Goal: Information Seeking & Learning: Learn about a topic

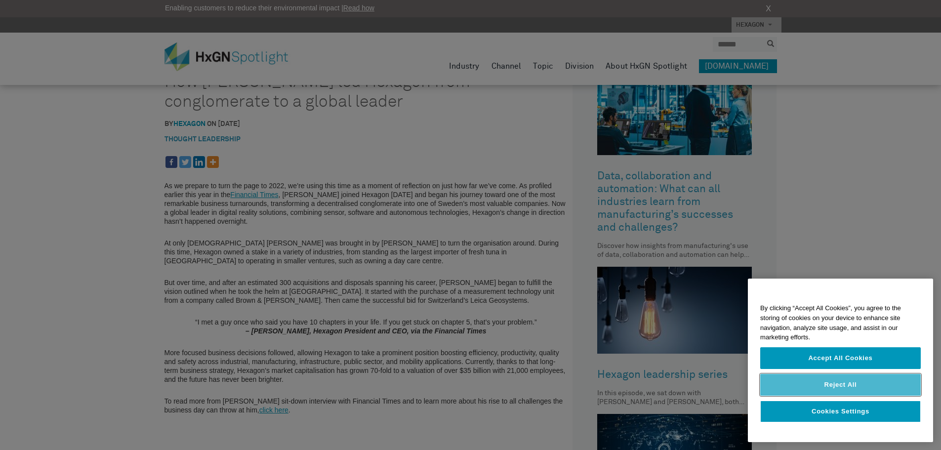
click at [837, 385] on button "Reject All" at bounding box center [840, 385] width 161 height 22
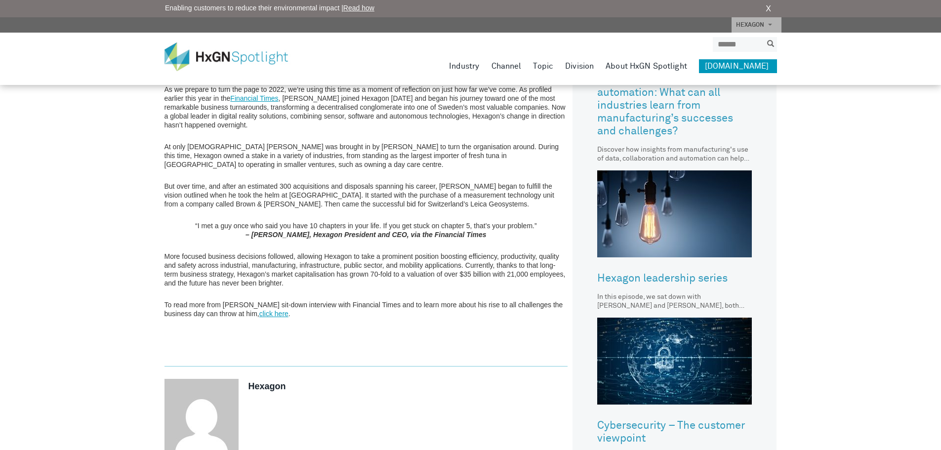
scroll to position [395, 0]
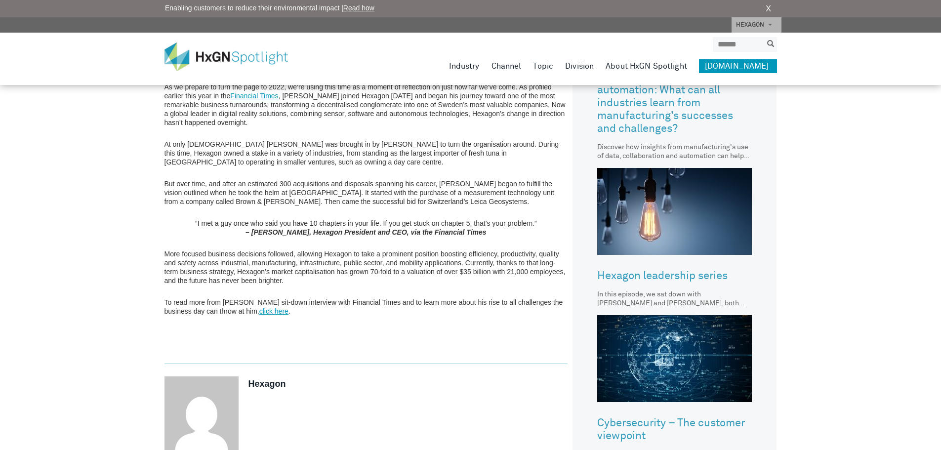
click at [259, 310] on link "click here" at bounding box center [273, 311] width 29 height 8
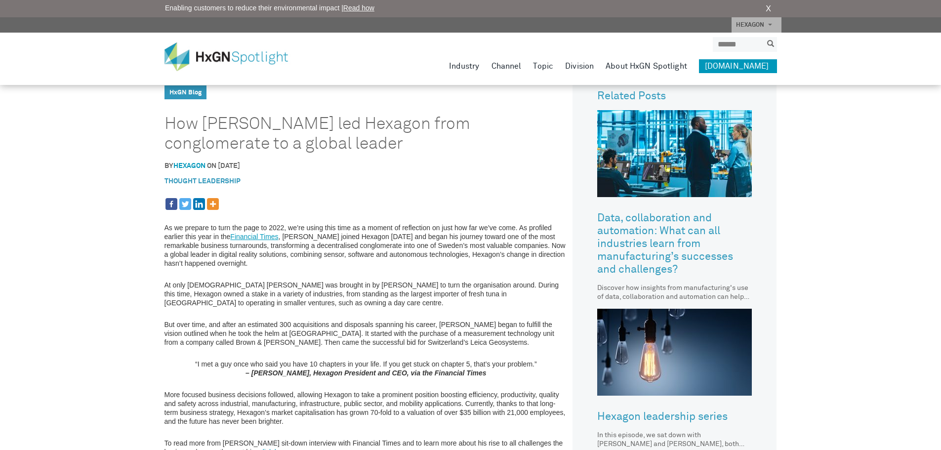
scroll to position [296, 0]
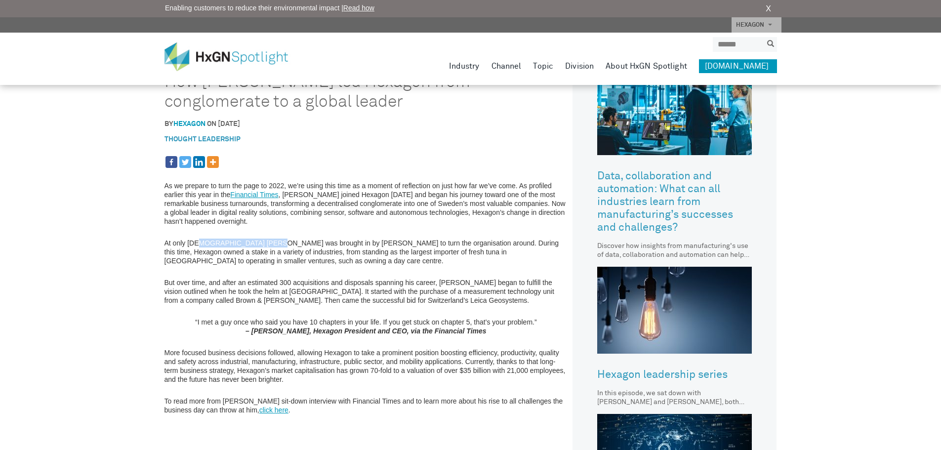
drag, startPoint x: 198, startPoint y: 241, endPoint x: 264, endPoint y: 233, distance: 67.2
click at [264, 233] on div "As we prepare to turn the page to 2022, we’re using this time as a moment of re…" at bounding box center [367, 308] width 404 height 307
click at [336, 291] on p "But over time, and after an estimated 300 acquisitions and disposals spanning h…" at bounding box center [367, 291] width 404 height 27
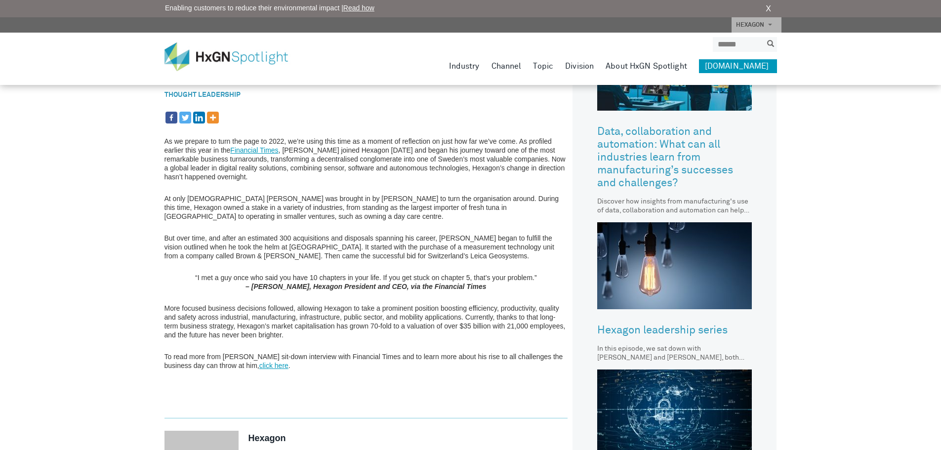
scroll to position [247, 0]
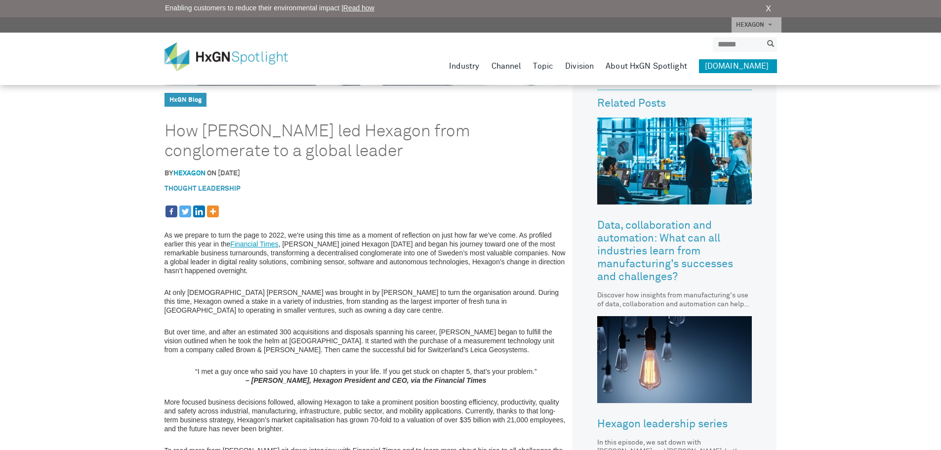
click at [200, 301] on p "At only 35 years old Rollén was brought in by Melker Schorling to turn the orga…" at bounding box center [367, 301] width 404 height 27
drag, startPoint x: 240, startPoint y: 301, endPoint x: 209, endPoint y: 295, distance: 31.6
click at [239, 300] on p "At only 35 years old Rollén was brought in by Melker Schorling to turn the orga…" at bounding box center [367, 301] width 404 height 27
drag, startPoint x: 178, startPoint y: 323, endPoint x: 359, endPoint y: 327, distance: 180.9
click at [359, 327] on div "As we prepare to turn the page to 2022, we’re using this time as a moment of re…" at bounding box center [367, 358] width 404 height 307
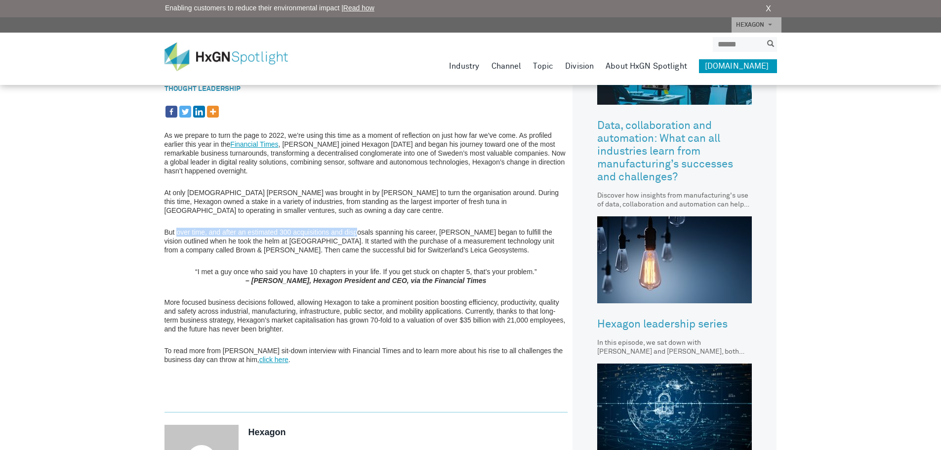
scroll to position [346, 0]
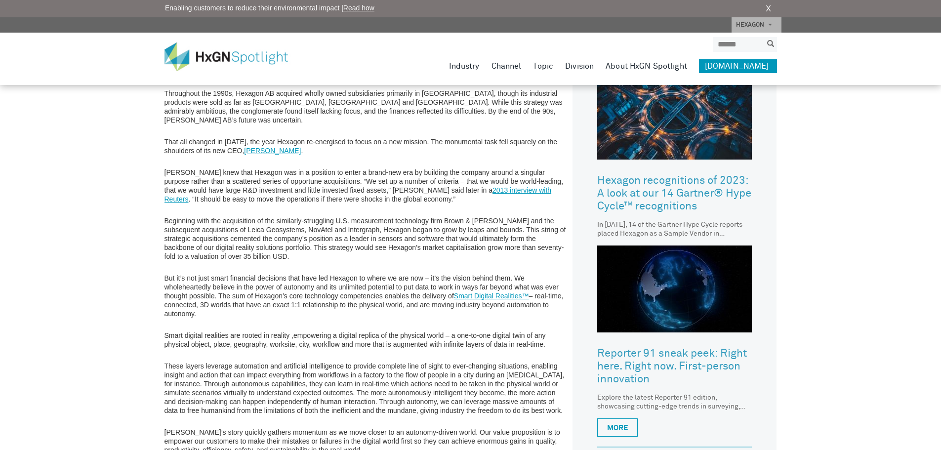
scroll to position [494, 0]
